Goal: Task Accomplishment & Management: Manage account settings

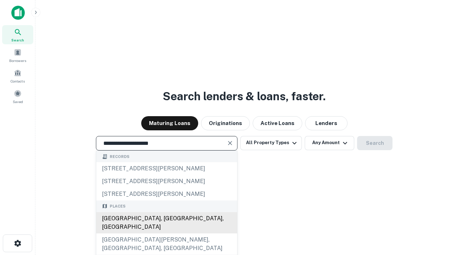
click at [166, 233] on div "[GEOGRAPHIC_DATA], [GEOGRAPHIC_DATA], [GEOGRAPHIC_DATA]" at bounding box center [166, 222] width 141 height 21
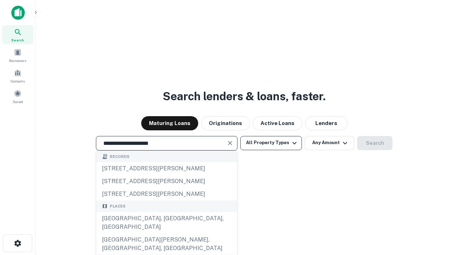
type input "**********"
click at [271, 143] on button "All Property Types" at bounding box center [271, 143] width 62 height 14
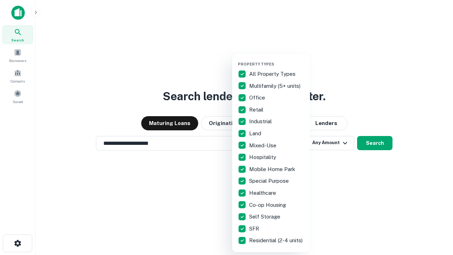
click at [277, 59] on button "button" at bounding box center [277, 59] width 78 height 0
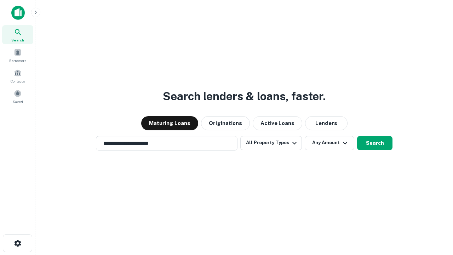
scroll to position [11, 0]
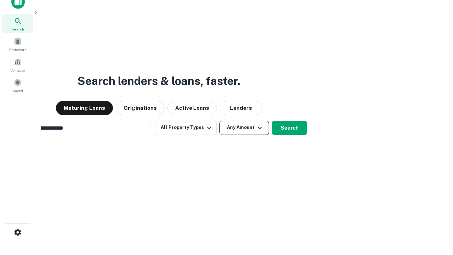
click at [219, 121] on button "Any Amount" at bounding box center [244, 128] width 50 height 14
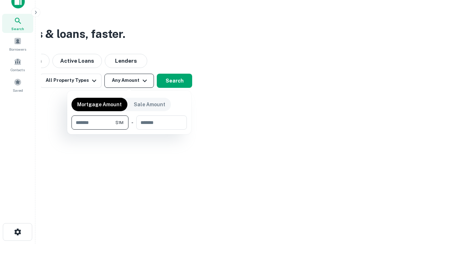
type input "*******"
click at [129, 129] on button "button" at bounding box center [128, 129] width 115 height 0
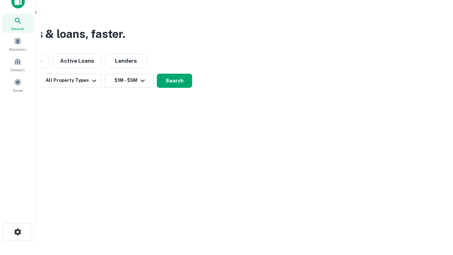
scroll to position [11, 0]
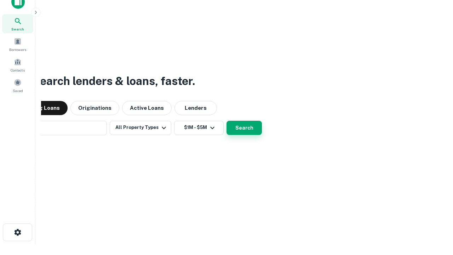
click at [226, 121] on button "Search" at bounding box center [243, 128] width 35 height 14
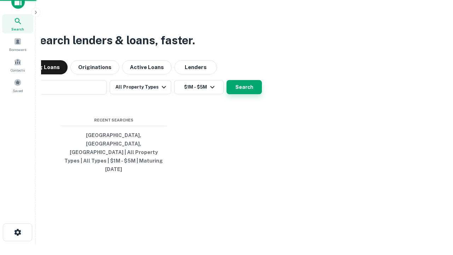
scroll to position [11, 0]
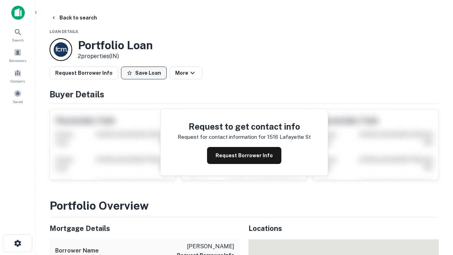
click at [144, 73] on button "Save Loan" at bounding box center [144, 73] width 46 height 13
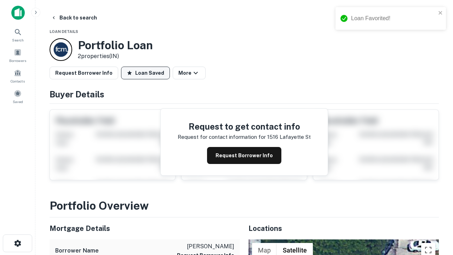
click at [145, 73] on button "Loan Saved" at bounding box center [145, 73] width 49 height 13
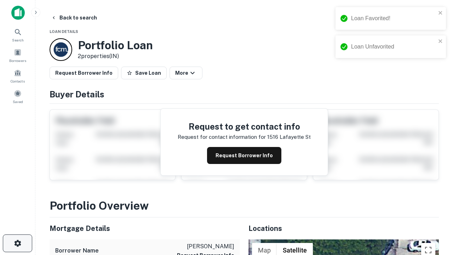
click at [17, 243] on icon "button" at bounding box center [17, 243] width 8 height 8
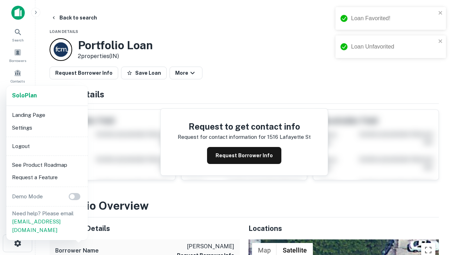
click at [47, 146] on li "Logout" at bounding box center [47, 146] width 76 height 13
